Goal: Task Accomplishment & Management: Use online tool/utility

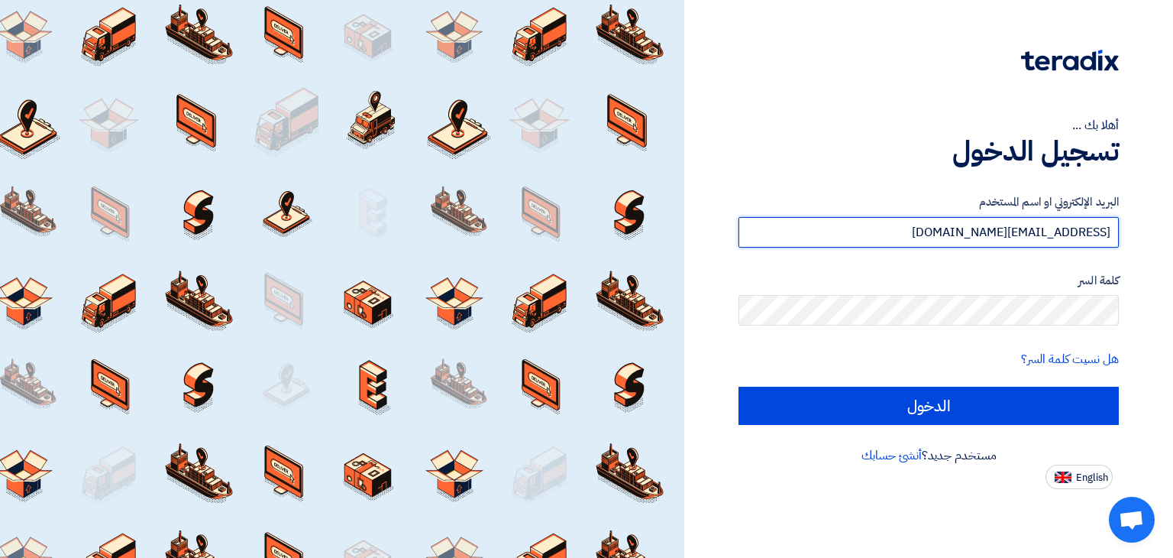
click at [945, 236] on input "[EMAIL_ADDRESS][DOMAIN_NAME]" at bounding box center [929, 232] width 380 height 31
click at [918, 244] on input "[EMAIL_ADDRESS][DOMAIN_NAME]" at bounding box center [929, 232] width 380 height 31
type input "[EMAIL_ADDRESS][DOMAIN_NAME]"
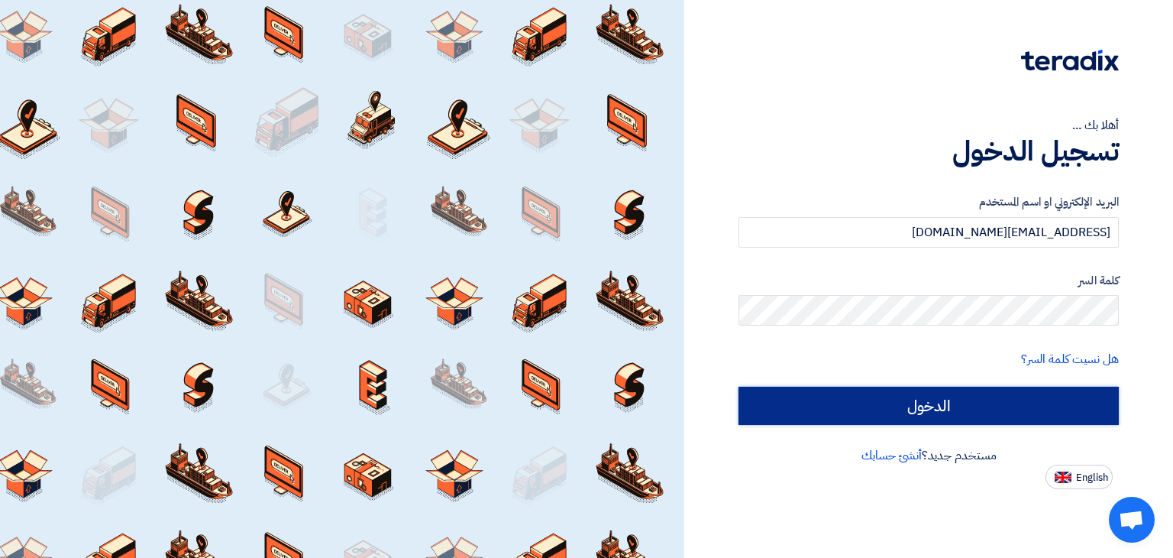
click at [922, 395] on input "الدخول" at bounding box center [929, 406] width 380 height 38
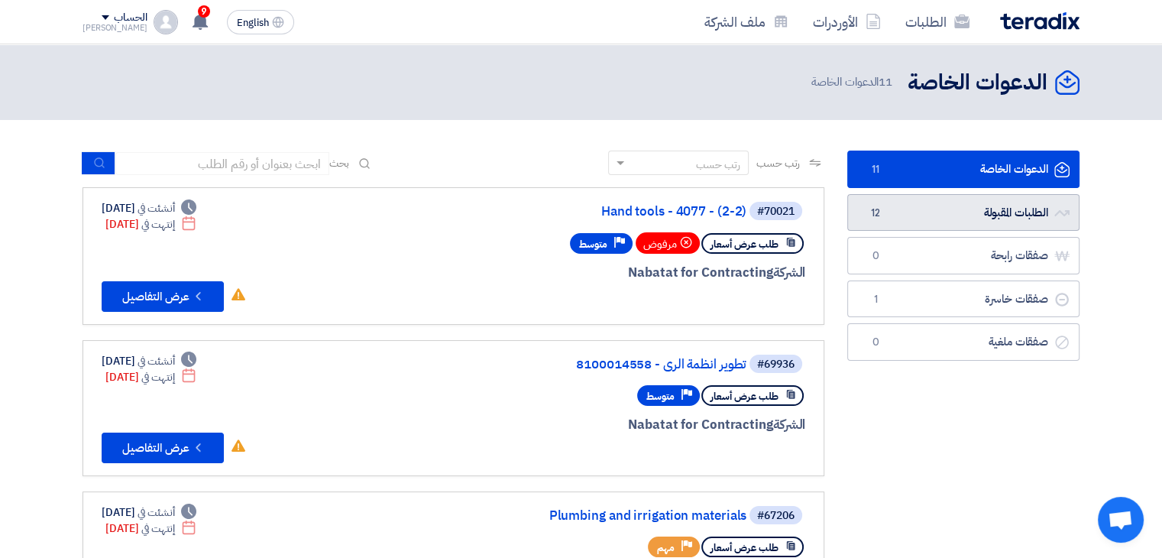
click at [924, 227] on link "الطلبات المقبولة الطلبات المقبولة 12" at bounding box center [963, 212] width 232 height 37
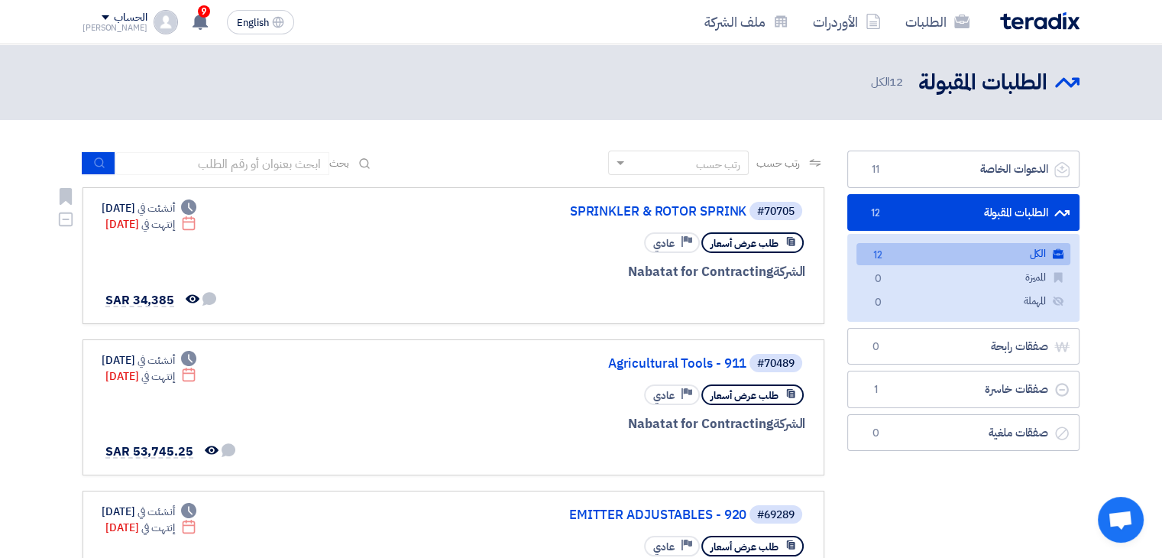
click at [464, 239] on div "طلب عرض أسعار Priority عادي" at bounding box center [621, 242] width 367 height 27
click at [188, 296] on icon "تمت مشاهدة العرض من قبل العميل" at bounding box center [193, 299] width 14 height 14
click at [760, 241] on span "طلب عرض أسعار" at bounding box center [744, 243] width 68 height 15
click at [635, 209] on link "SPRINKLER & ROTOR SPRINK" at bounding box center [594, 212] width 306 height 14
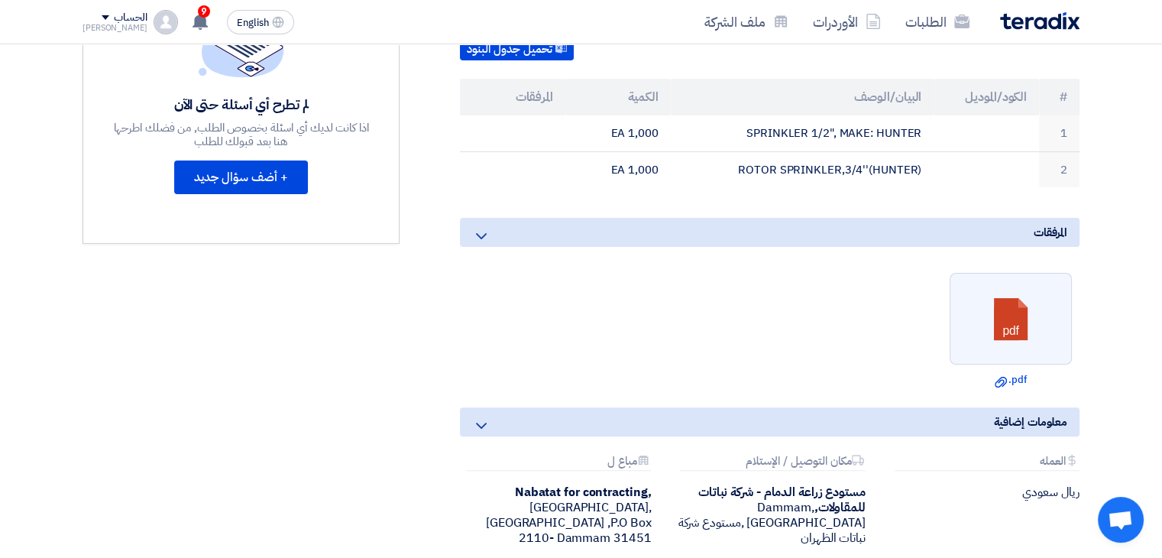
scroll to position [535, 0]
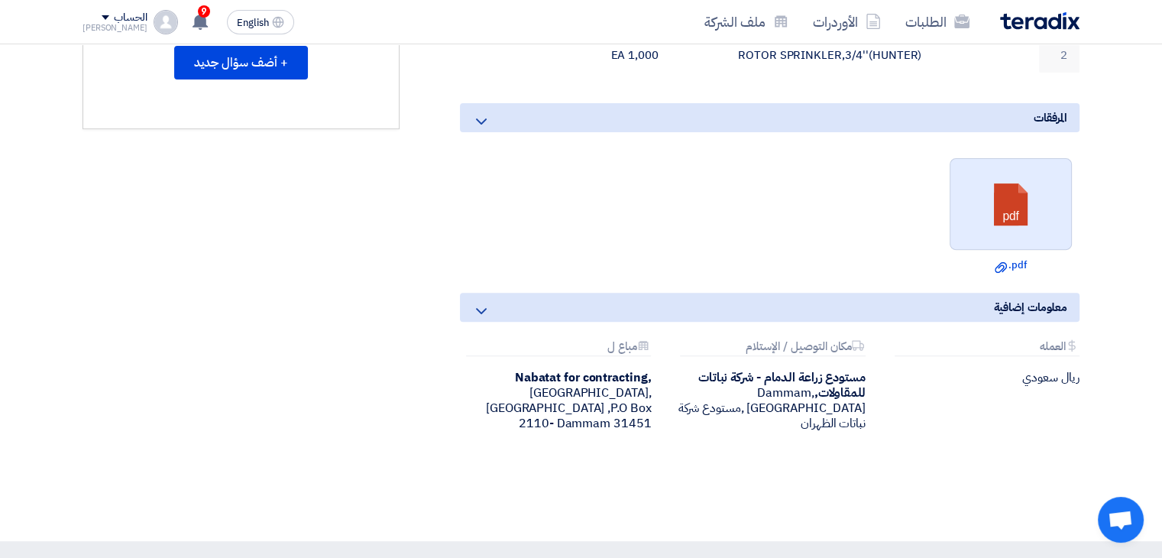
click at [1001, 190] on link at bounding box center [1011, 205] width 122 height 92
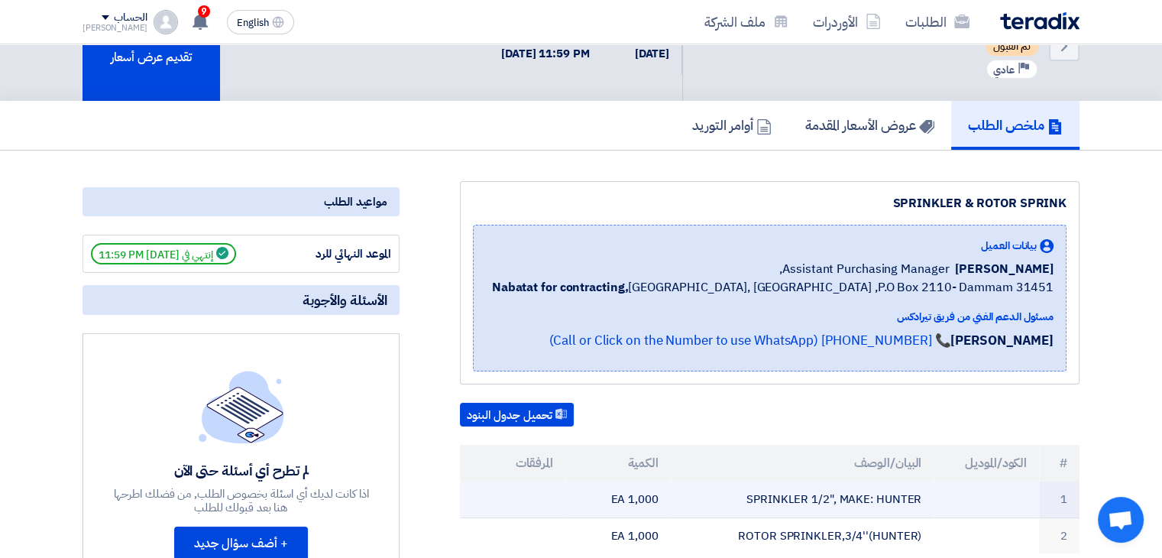
scroll to position [0, 0]
